Goal: Check status: Check status

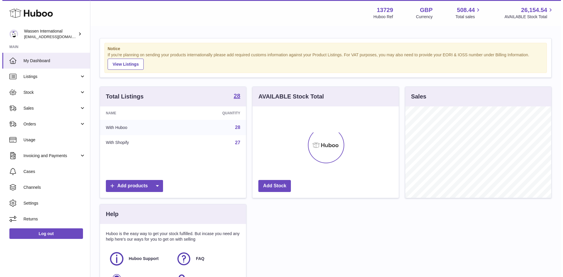
scroll to position [92, 146]
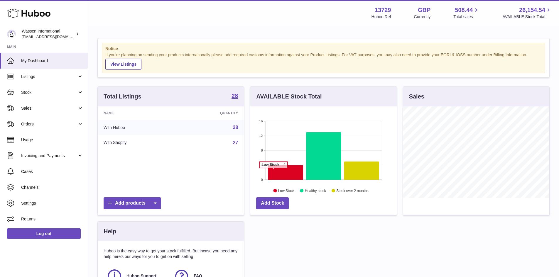
click at [273, 171] on icon at bounding box center [285, 172] width 35 height 15
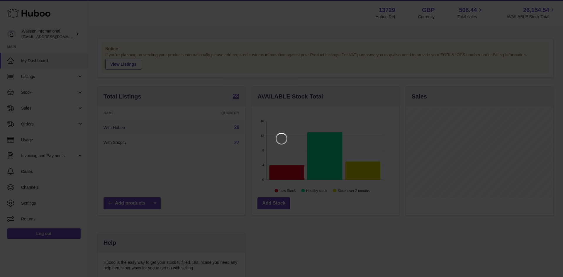
scroll to position [92, 148]
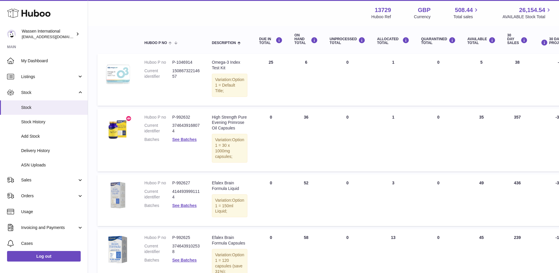
scroll to position [59, 0]
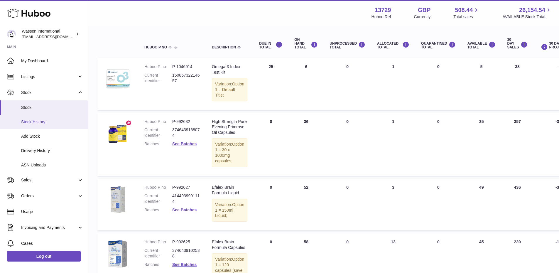
click at [35, 121] on span "Stock History" at bounding box center [52, 122] width 62 height 6
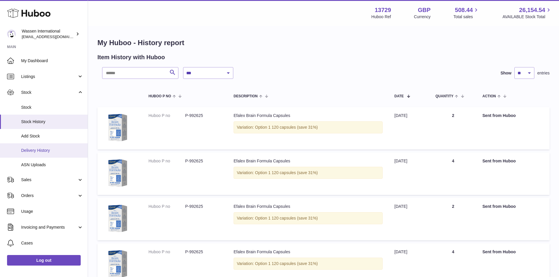
click at [42, 153] on span "Delivery History" at bounding box center [52, 151] width 62 height 6
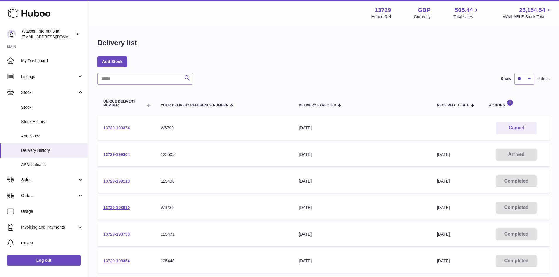
click at [117, 157] on link "13729-199304" at bounding box center [116, 154] width 26 height 5
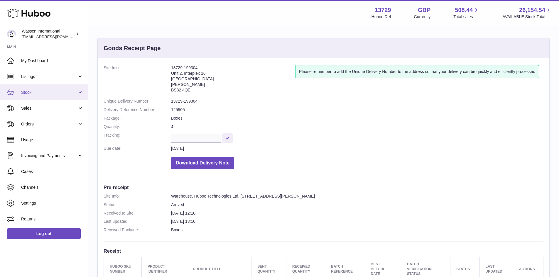
click at [45, 97] on link "Stock" at bounding box center [44, 93] width 88 height 16
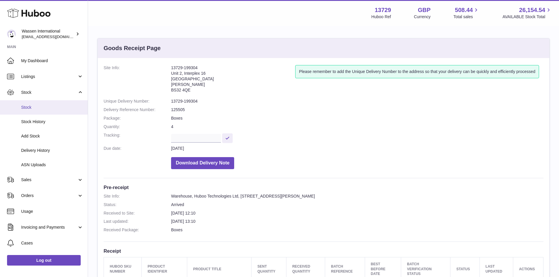
click at [45, 105] on span "Stock" at bounding box center [52, 108] width 62 height 6
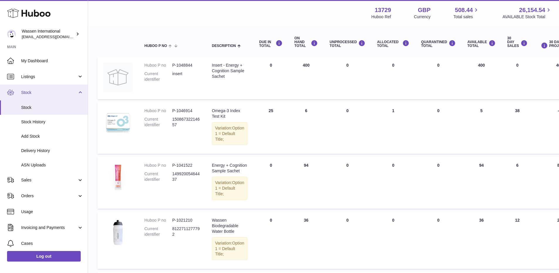
scroll to position [59, 0]
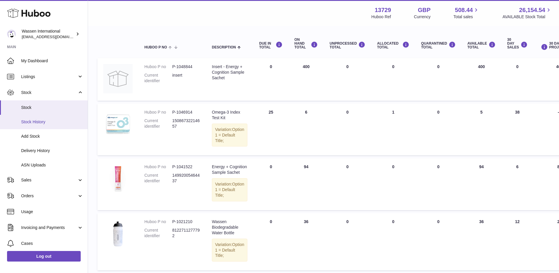
click at [48, 117] on link "Stock History" at bounding box center [44, 122] width 88 height 14
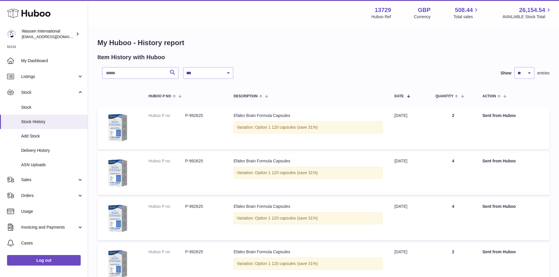
click at [215, 15] on div "Menu Huboo 13729 Huboo Ref GBP Currency 508.44 Total sales 26,154.54 AVAILABLE …" at bounding box center [323, 12] width 457 height 13
